Goal: Check status: Check status

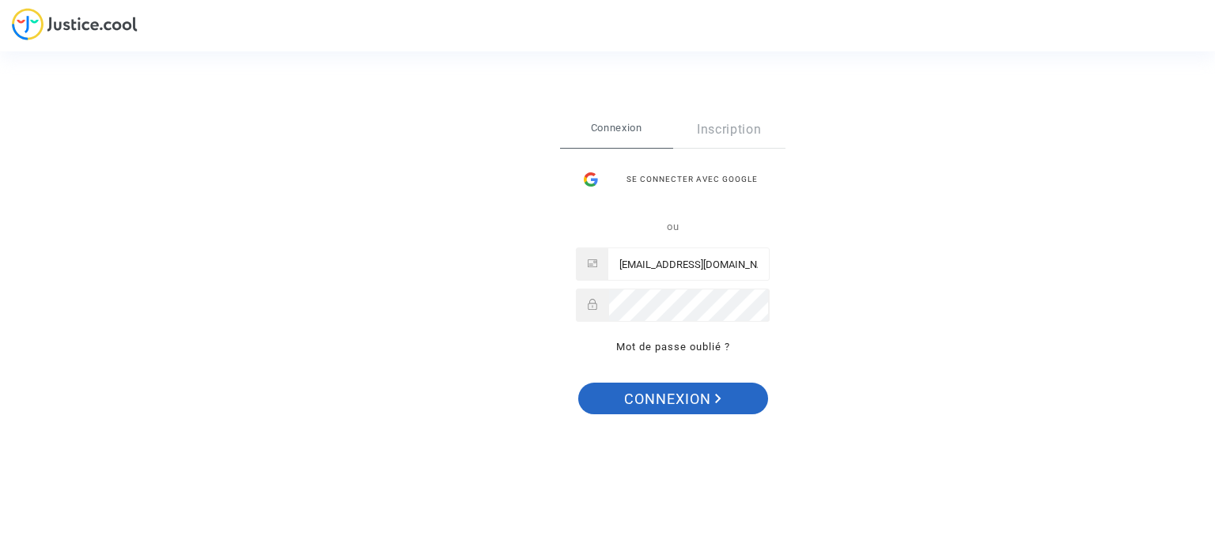
click at [656, 403] on span "Connexion" at bounding box center [672, 399] width 97 height 33
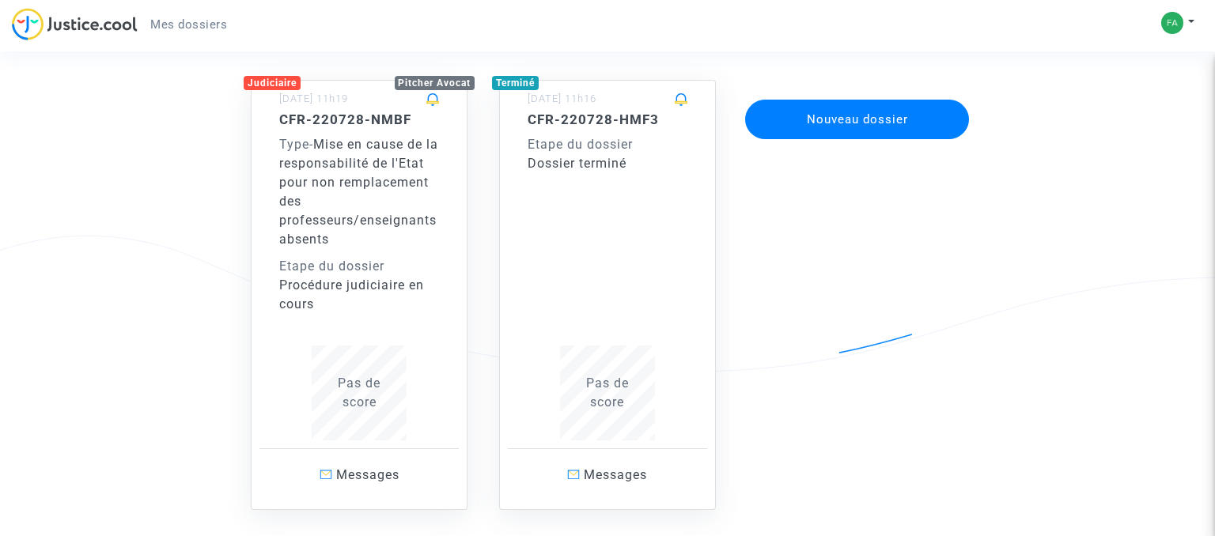
scroll to position [83, 0]
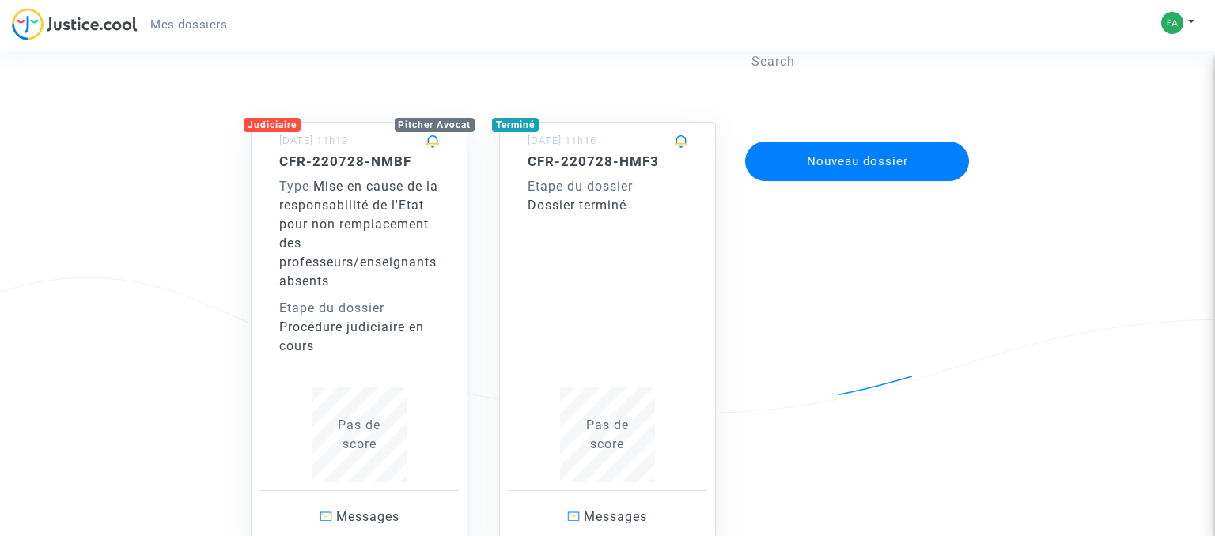
click at [363, 319] on div "Procédure judiciaire en cours" at bounding box center [359, 337] width 160 height 38
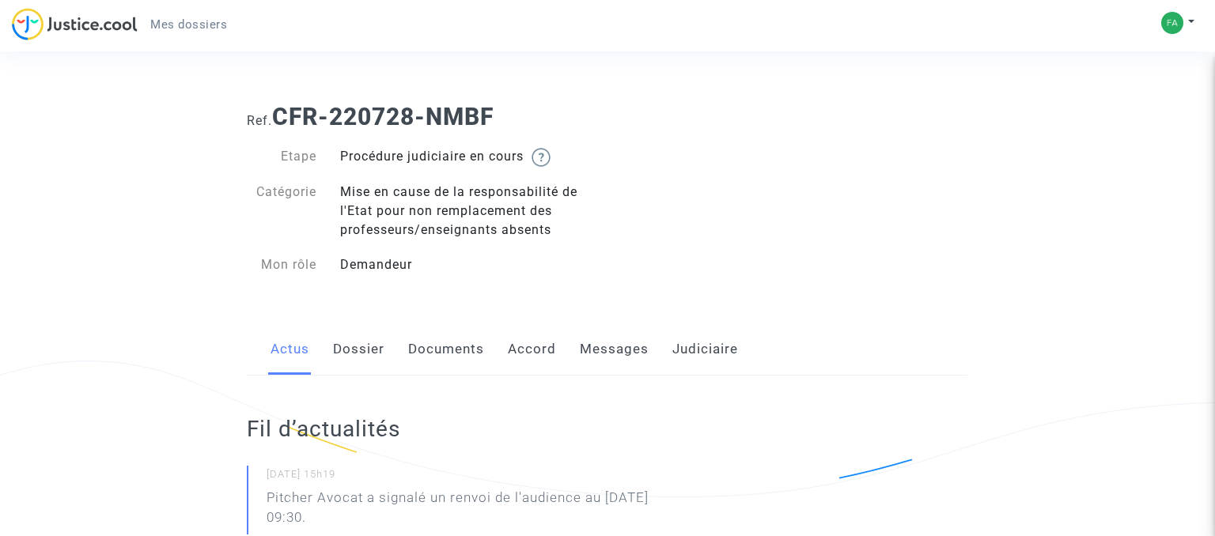
click at [534, 354] on link "Accord" at bounding box center [532, 349] width 48 height 52
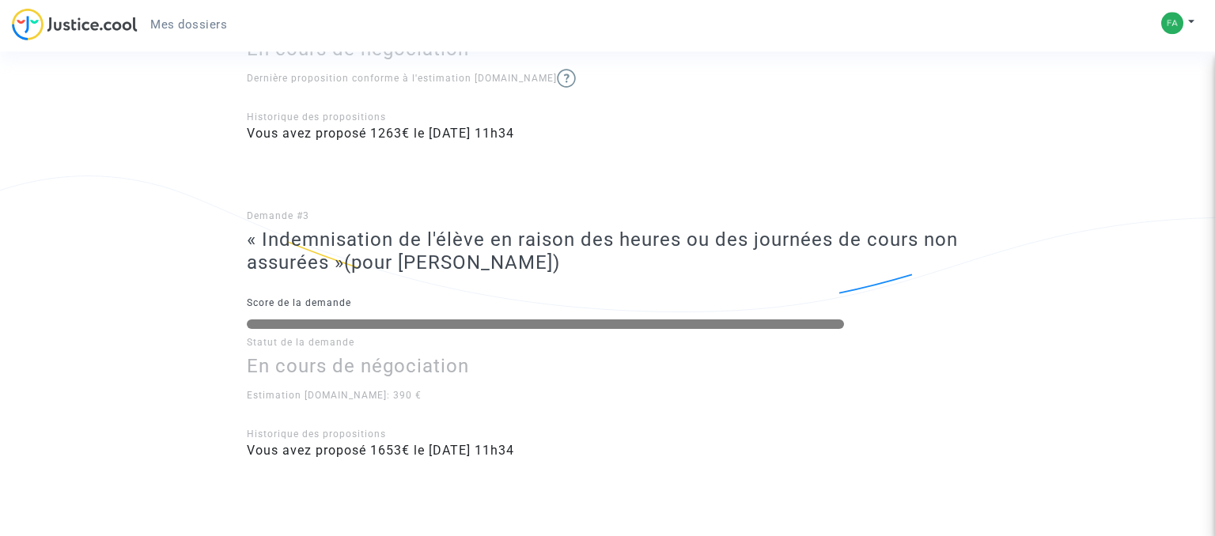
scroll to position [928, 0]
